Goal: Information Seeking & Learning: Learn about a topic

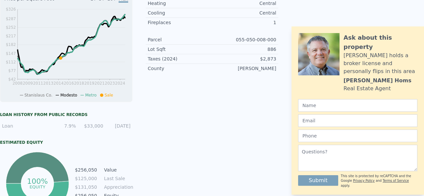
scroll to position [2, 0]
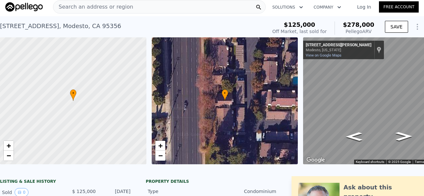
click at [130, 6] on div "Search an address or region" at bounding box center [159, 6] width 213 height 13
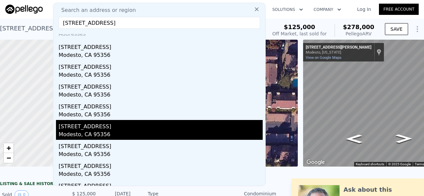
scroll to position [0, 0]
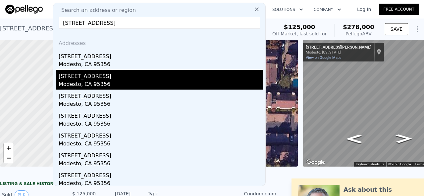
type input "[STREET_ADDRESS]"
click at [144, 84] on div "Modesto, CA 95356" at bounding box center [161, 84] width 204 height 9
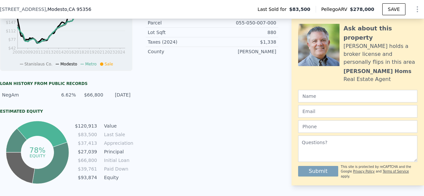
scroll to position [444, 0]
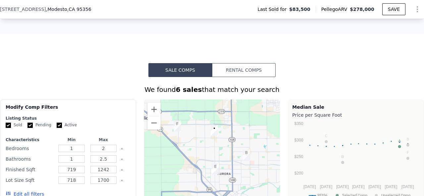
click at [0, 104] on div "Modify Comp Filters Listing Status Sold Pending Active Characteristics Min Max …" at bounding box center [68, 153] width 136 height 106
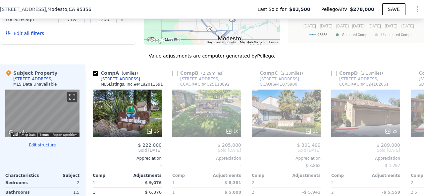
scroll to position [634, 0]
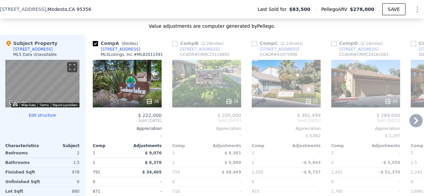
click at [136, 81] on div "26" at bounding box center [127, 84] width 69 height 48
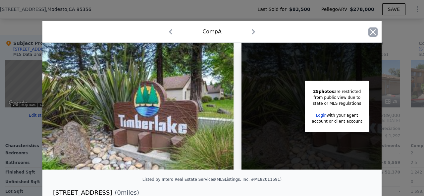
click at [372, 34] on icon "button" at bounding box center [372, 31] width 9 height 9
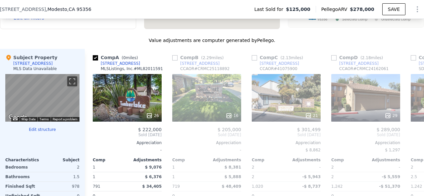
type input "$ 129,224"
